Goal: Transaction & Acquisition: Purchase product/service

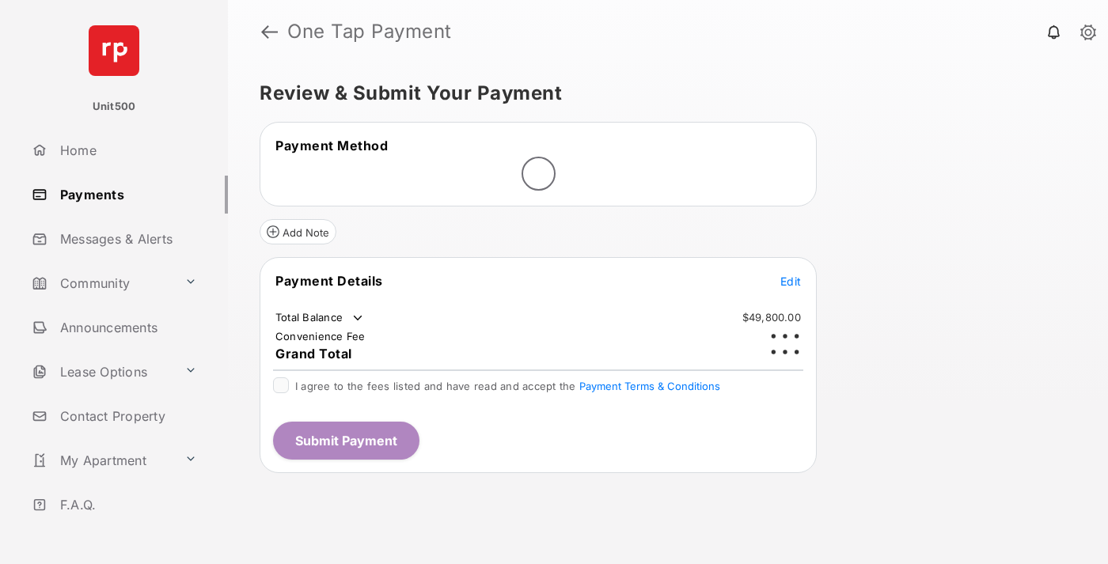
click at [791, 275] on span "Edit" at bounding box center [791, 281] width 21 height 13
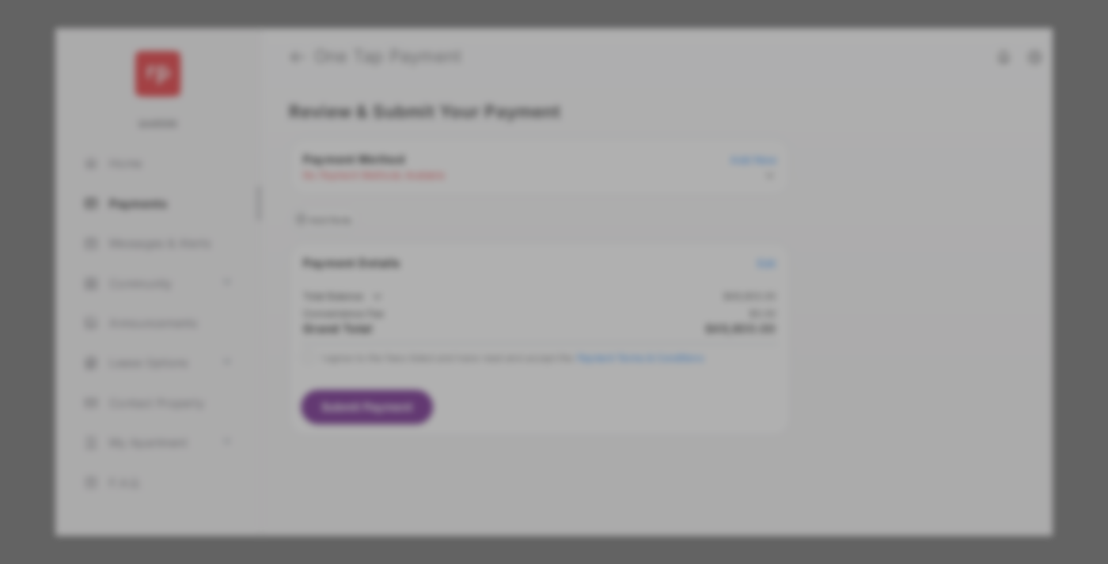
click at [525, 310] on div "Other Amount" at bounding box center [525, 318] width 256 height 27
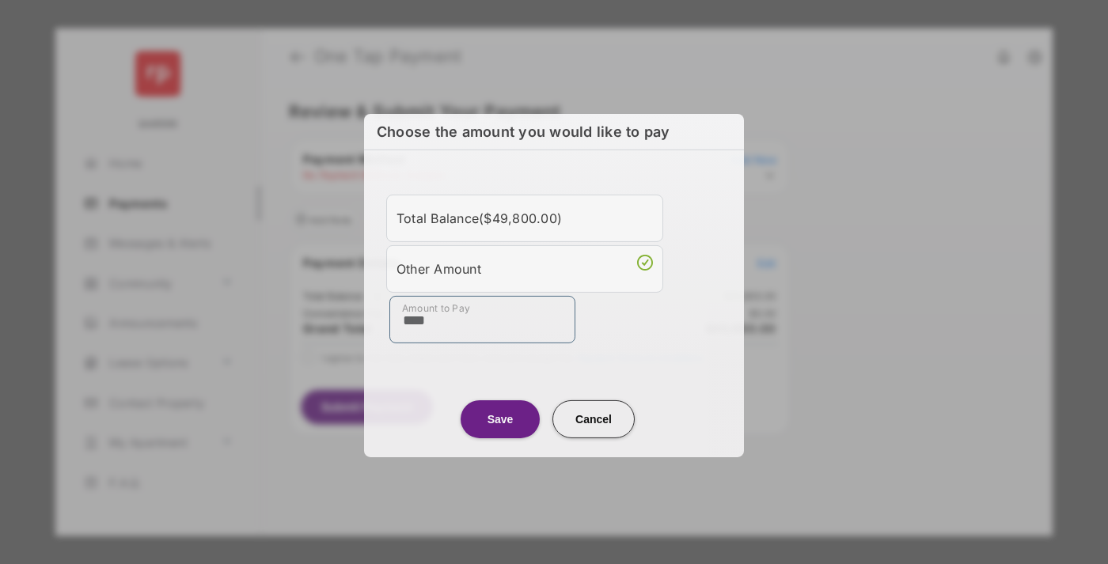
type input "****"
click at [500, 419] on button "Save" at bounding box center [500, 419] width 79 height 38
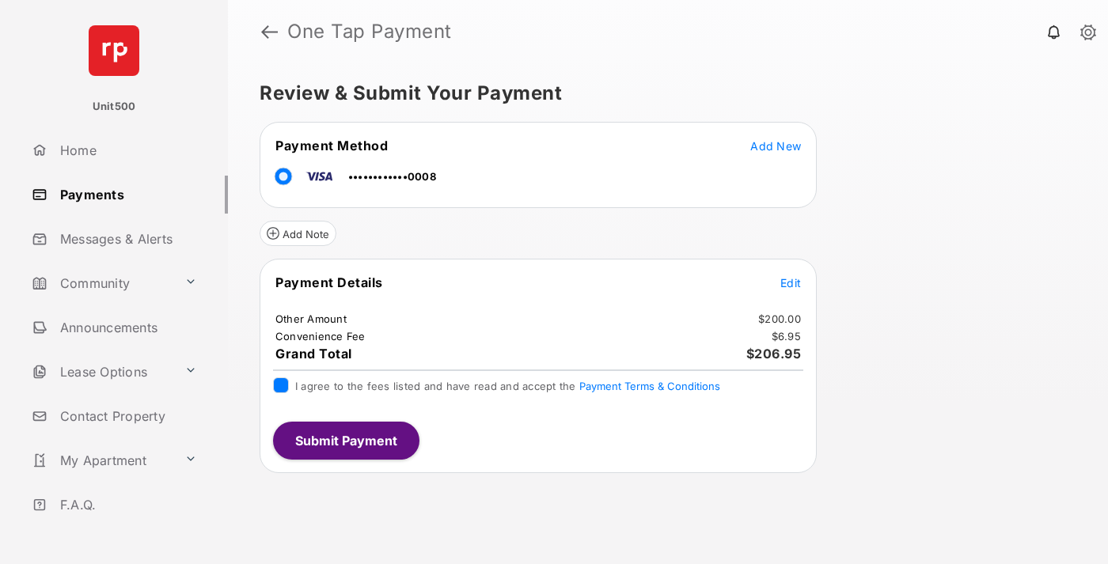
click at [345, 440] on button "Submit Payment" at bounding box center [346, 441] width 146 height 38
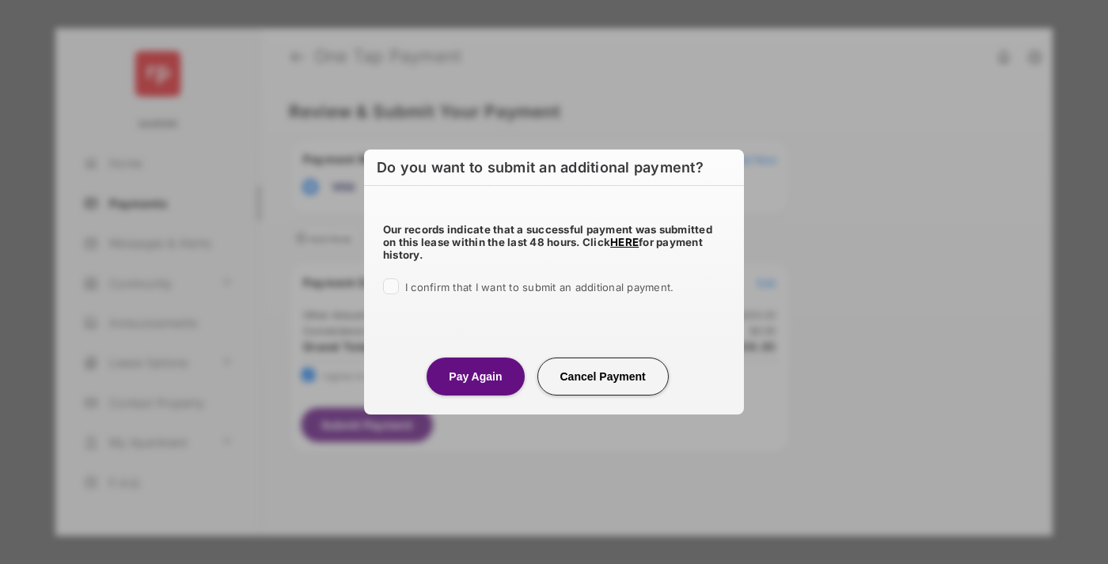
click at [475, 376] on button "Pay Again" at bounding box center [475, 377] width 97 height 38
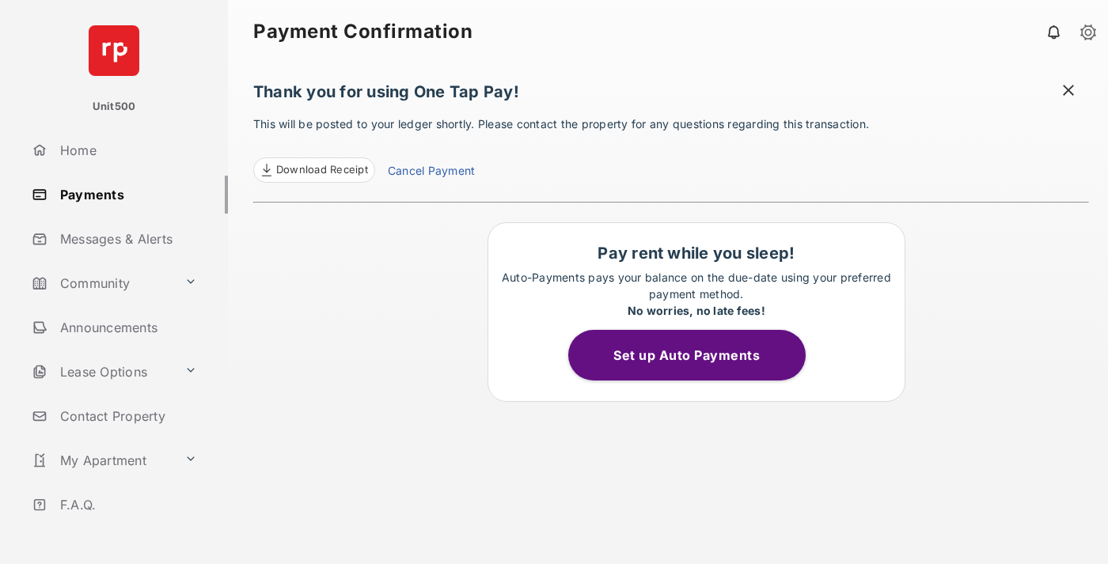
click at [1069, 92] on span at bounding box center [1069, 92] width 16 height 20
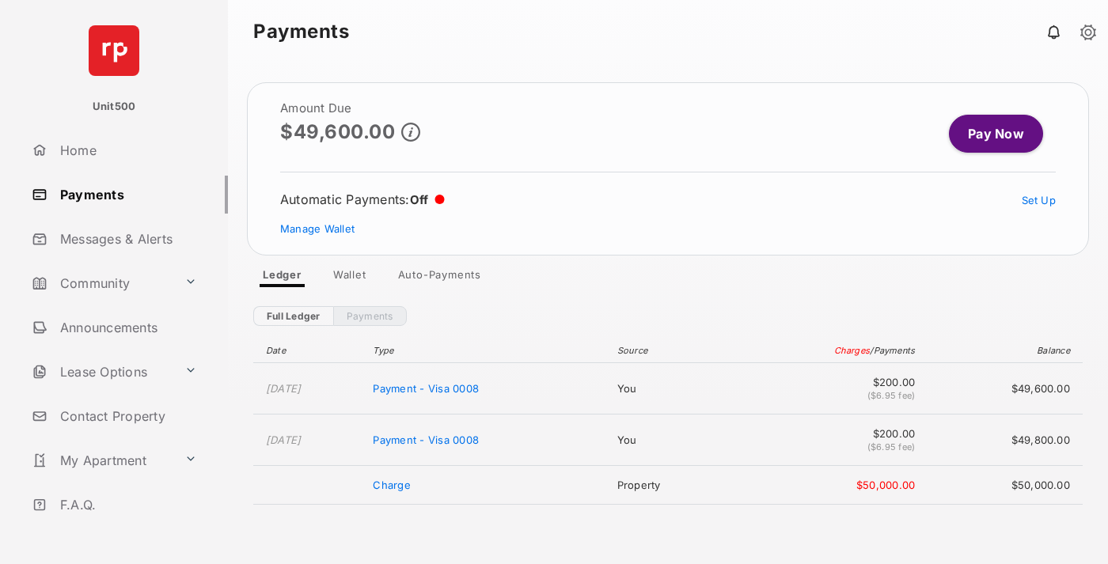
click at [317, 229] on link "Manage Wallet" at bounding box center [317, 228] width 74 height 13
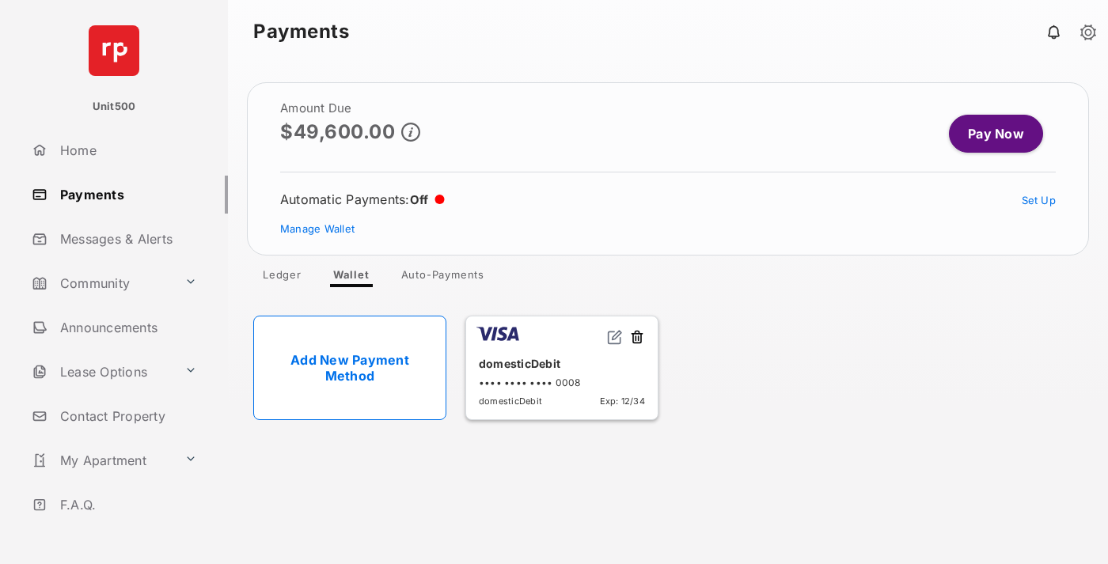
click at [637, 338] on button at bounding box center [637, 338] width 16 height 18
